Goal: Transaction & Acquisition: Purchase product/service

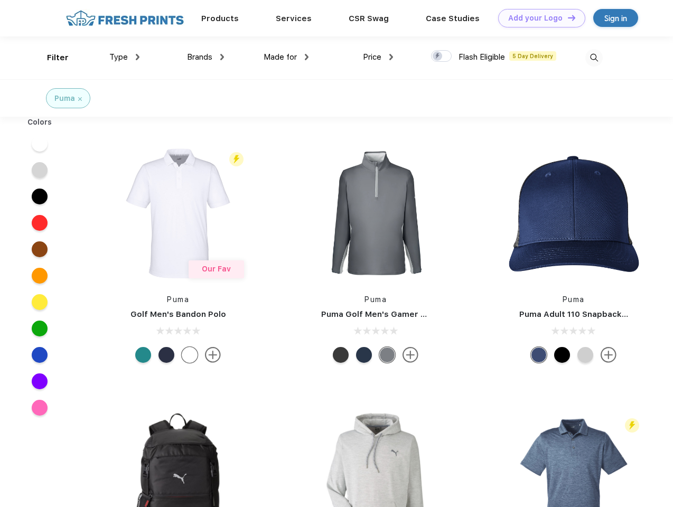
scroll to position [1, 0]
click at [537, 18] on link "Add your Logo Design Tool" at bounding box center [541, 18] width 87 height 18
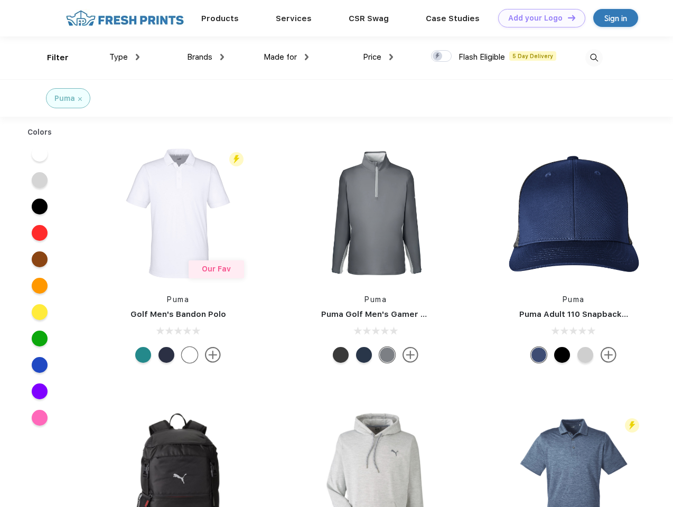
click at [0, 0] on div "Design Tool" at bounding box center [0, 0] width 0 height 0
click at [566, 17] on link "Add your Logo Design Tool" at bounding box center [541, 18] width 87 height 18
click at [51, 58] on div "Filter" at bounding box center [58, 58] width 22 height 12
click at [125, 57] on span "Type" at bounding box center [118, 57] width 18 height 10
click at [205, 57] on span "Brands" at bounding box center [199, 57] width 25 height 10
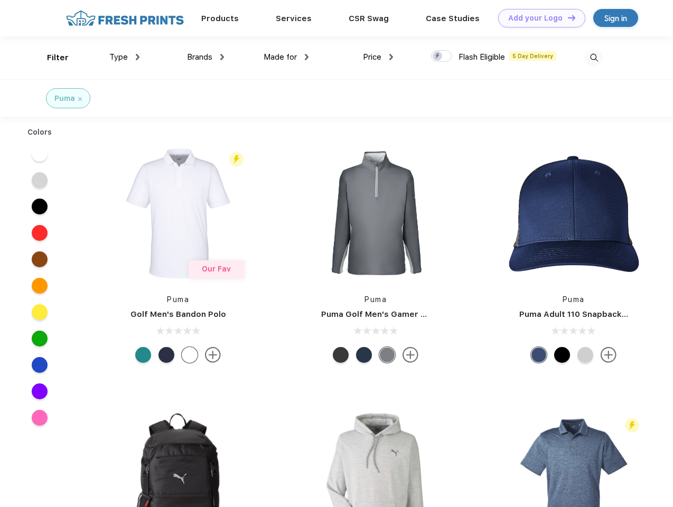
click at [286, 57] on span "Made for" at bounding box center [279, 57] width 33 height 10
click at [378, 57] on span "Price" at bounding box center [372, 57] width 18 height 10
click at [441, 56] on div at bounding box center [441, 56] width 21 height 12
click at [438, 56] on input "checkbox" at bounding box center [434, 53] width 7 height 7
click at [593, 58] on img at bounding box center [593, 57] width 17 height 17
